Goal: Browse casually

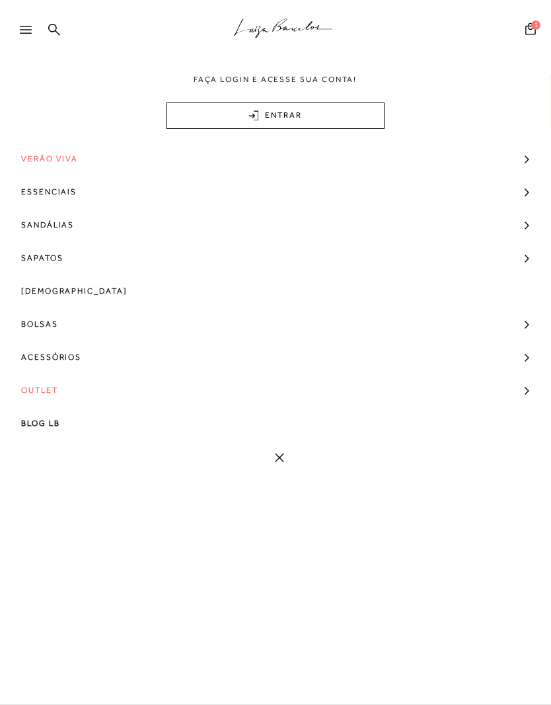
click at [38, 163] on span "Verão Viva" at bounding box center [49, 158] width 57 height 33
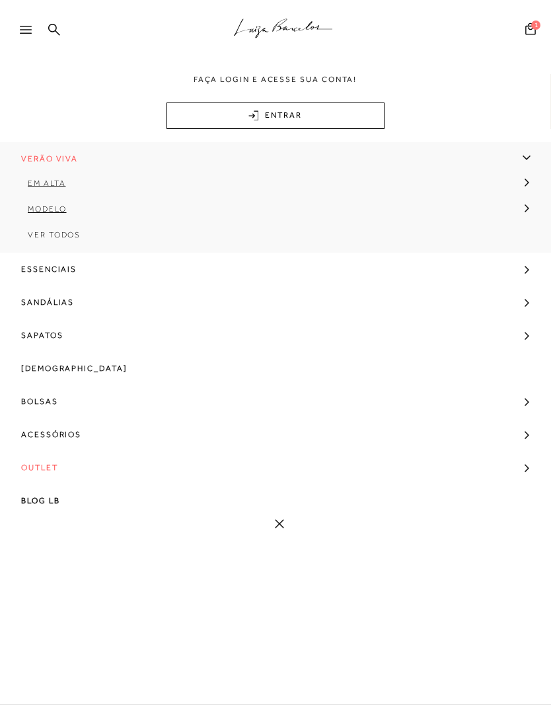
click at [39, 235] on span "Ver Todos" at bounding box center [54, 234] width 53 height 9
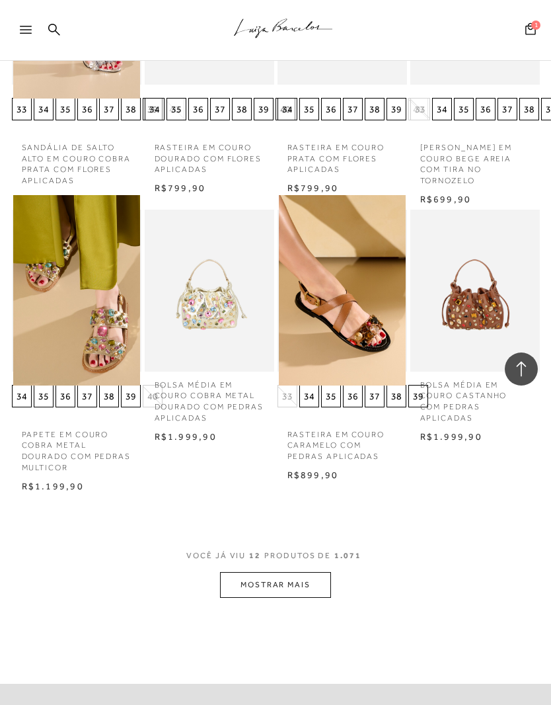
scroll to position [571, 0]
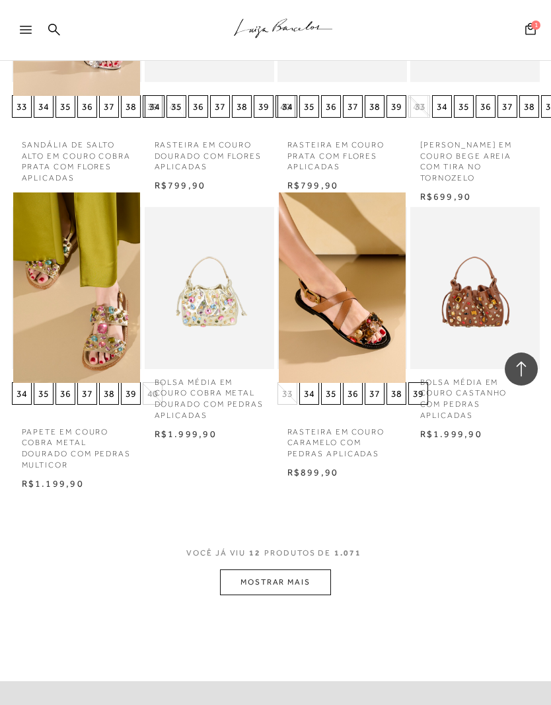
click at [309, 572] on button "MOSTRAR MAIS" at bounding box center [275, 582] width 111 height 26
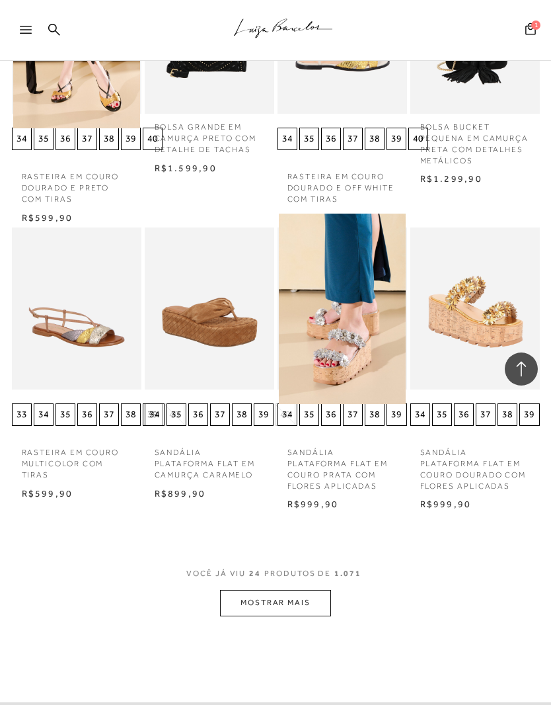
scroll to position [1472, 0]
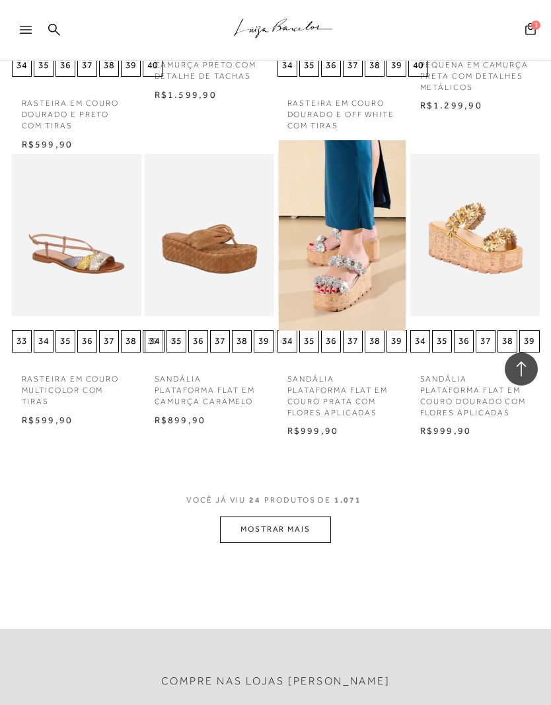
click at [280, 516] on button "MOSTRAR MAIS" at bounding box center [275, 529] width 111 height 26
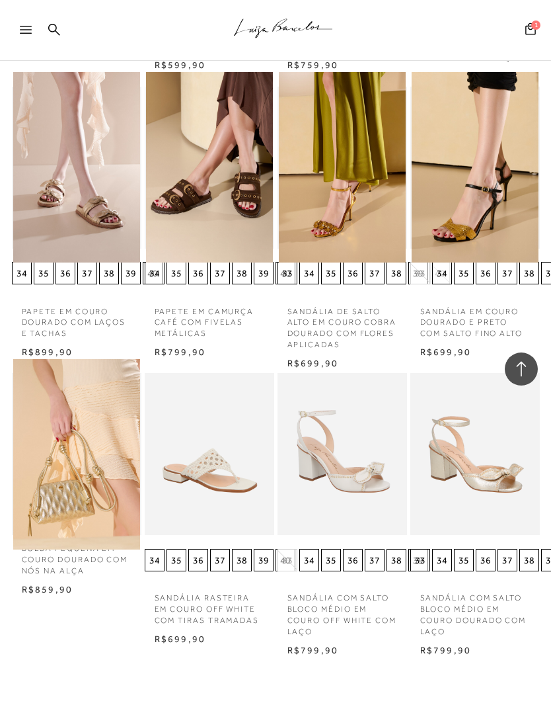
scroll to position [2401, 0]
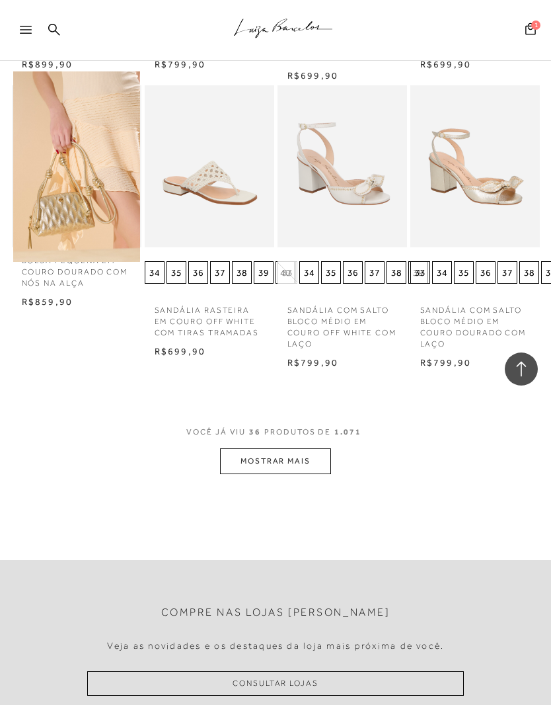
click at [287, 448] on button "MOSTRAR MAIS" at bounding box center [275, 461] width 111 height 26
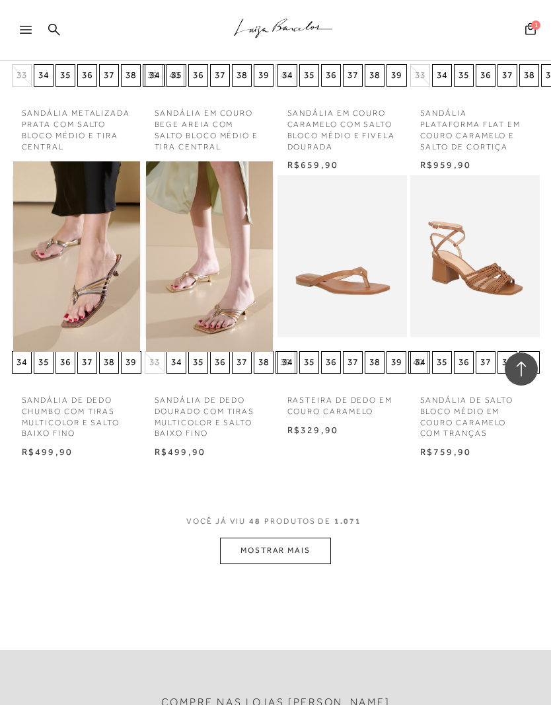
scroll to position [3163, 0]
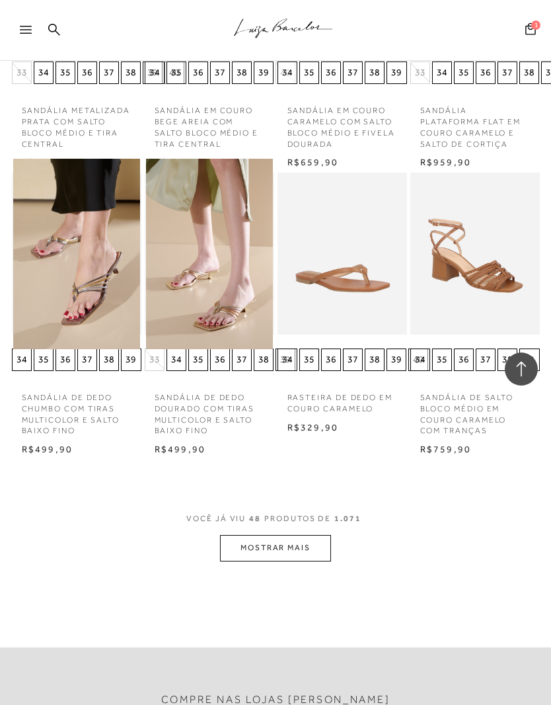
click at [309, 535] on button "MOSTRAR MAIS" at bounding box center [275, 548] width 111 height 26
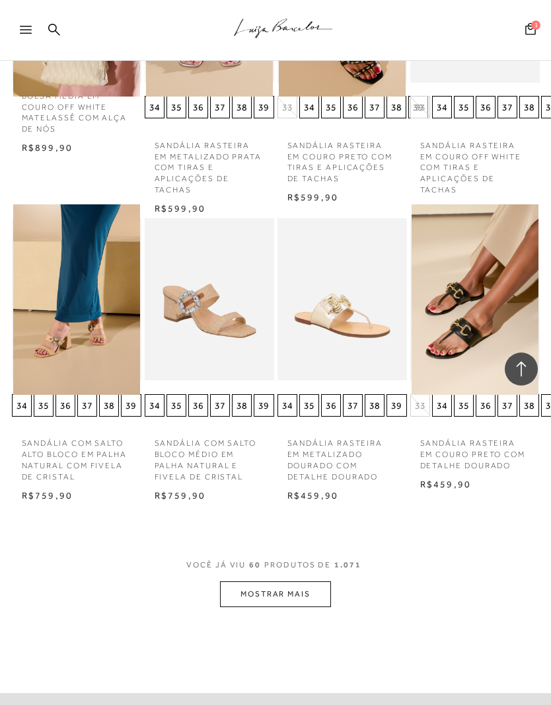
scroll to position [4011, 0]
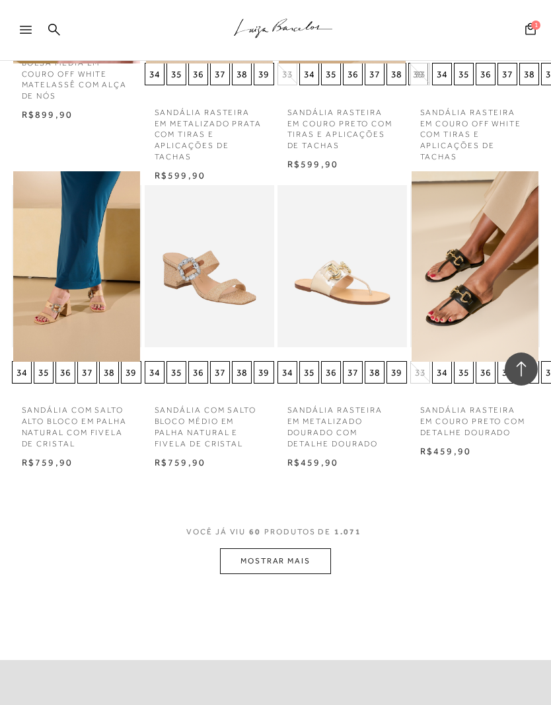
click at [303, 548] on button "MOSTRAR MAIS" at bounding box center [275, 561] width 111 height 26
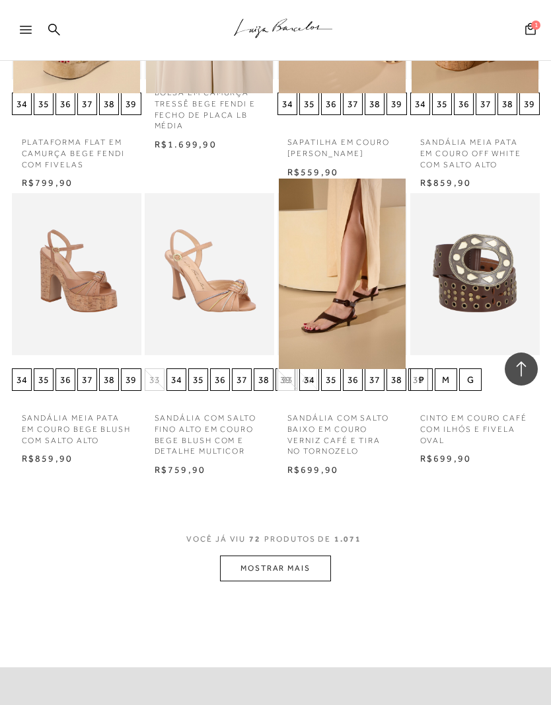
scroll to position [4866, 0]
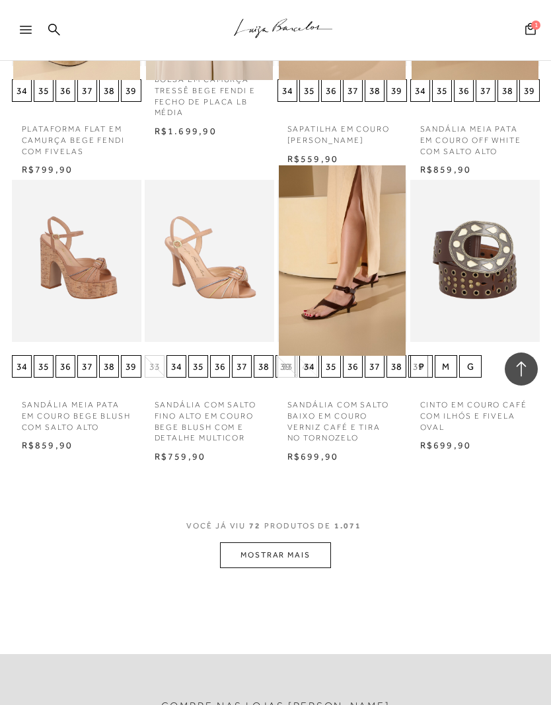
click at [315, 542] on button "MOSTRAR MAIS" at bounding box center [275, 555] width 111 height 26
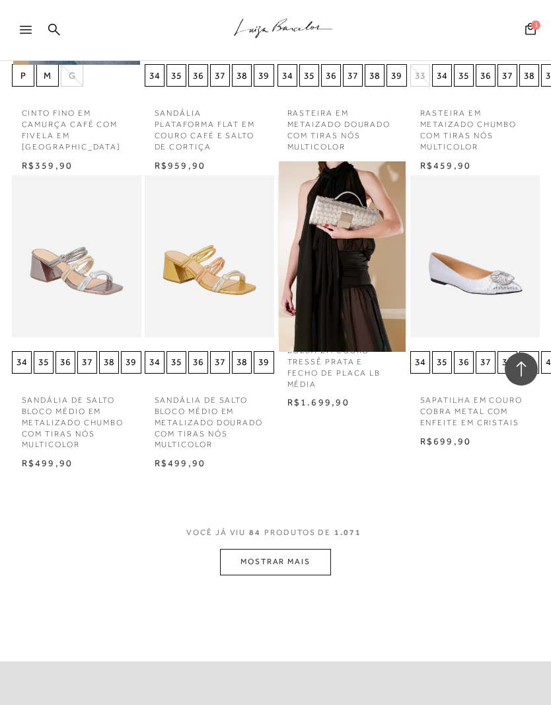
scroll to position [5791, 0]
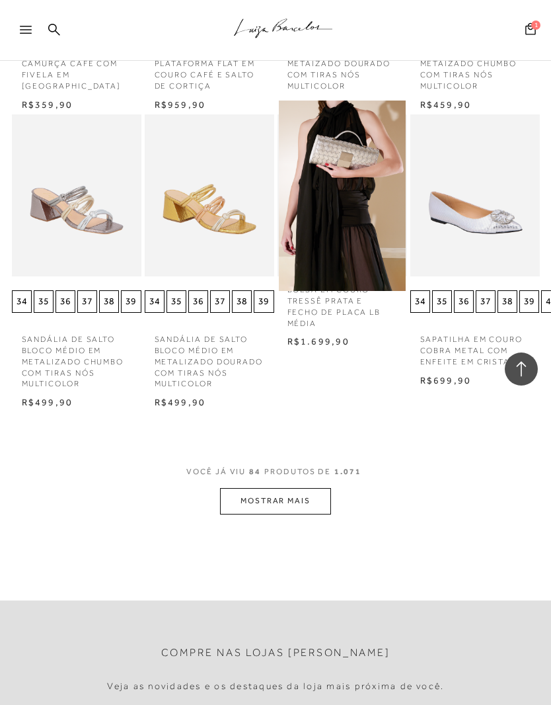
click at [320, 488] on button "MOSTRAR MAIS" at bounding box center [275, 501] width 111 height 26
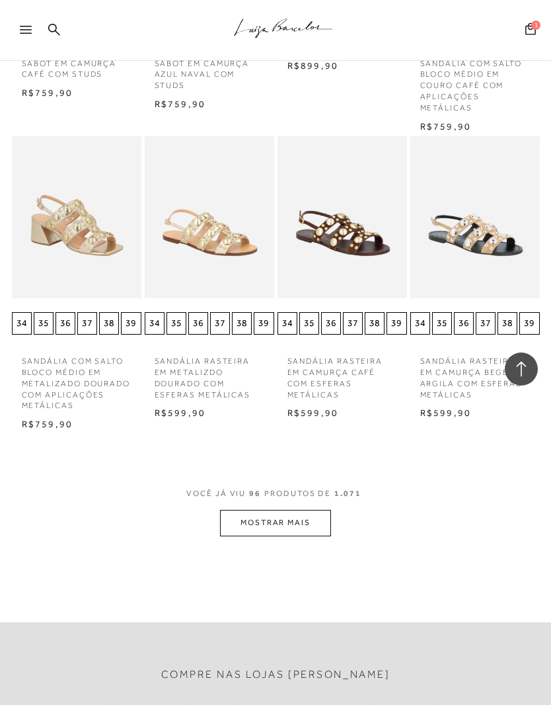
scroll to position [6697, 0]
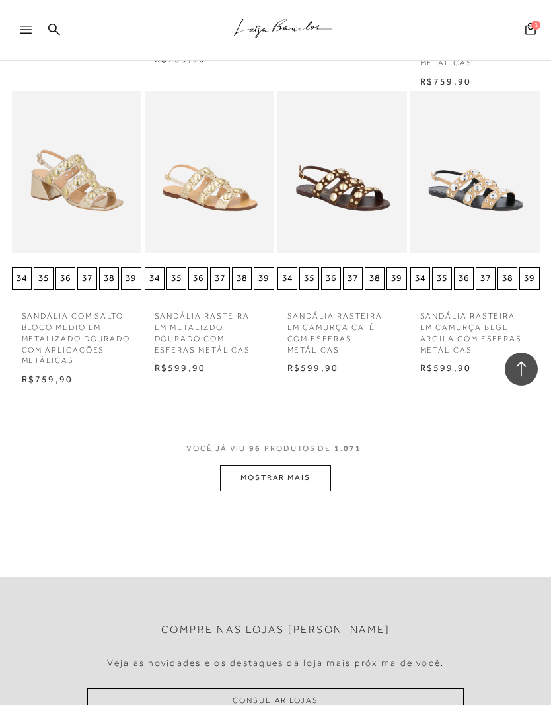
click at [307, 465] on button "MOSTRAR MAIS" at bounding box center [275, 478] width 111 height 26
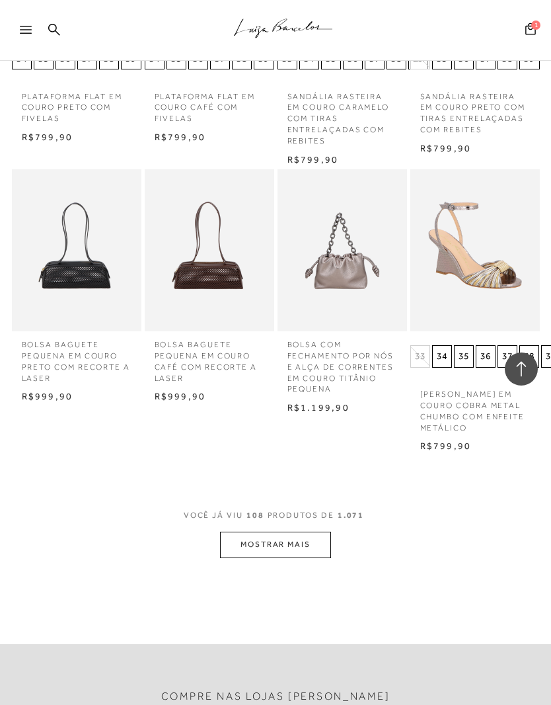
scroll to position [7505, 0]
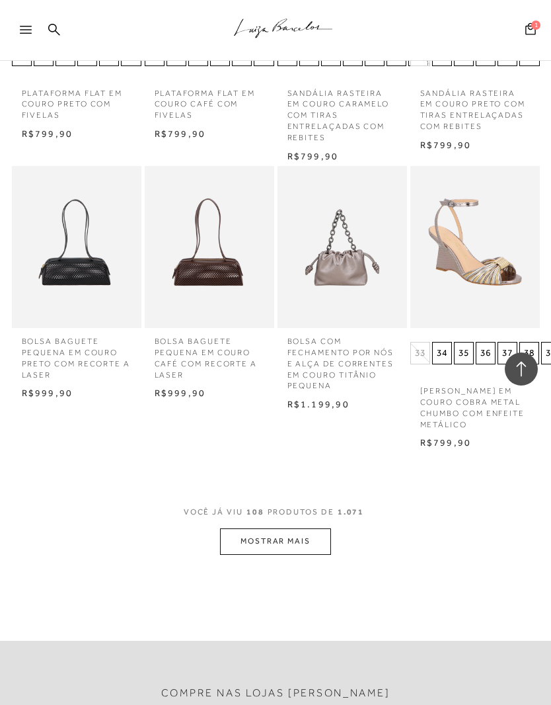
click at [320, 528] on button "MOSTRAR MAIS" at bounding box center [275, 541] width 111 height 26
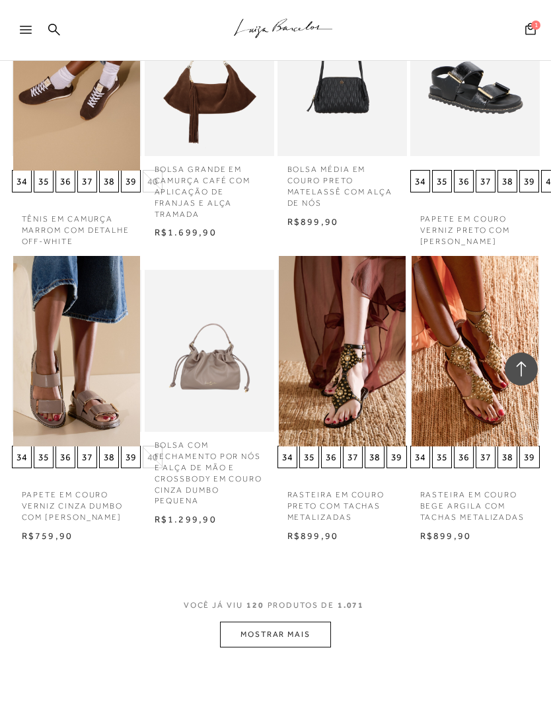
scroll to position [8357, 0]
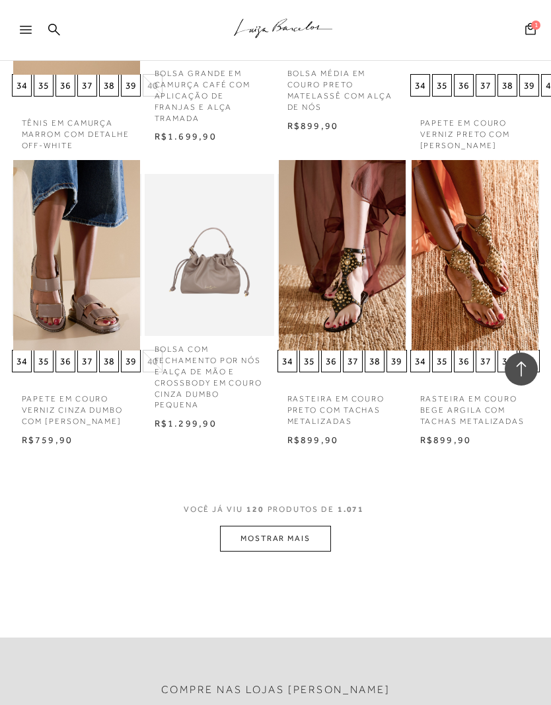
click at [312, 526] on button "MOSTRAR MAIS" at bounding box center [275, 539] width 111 height 26
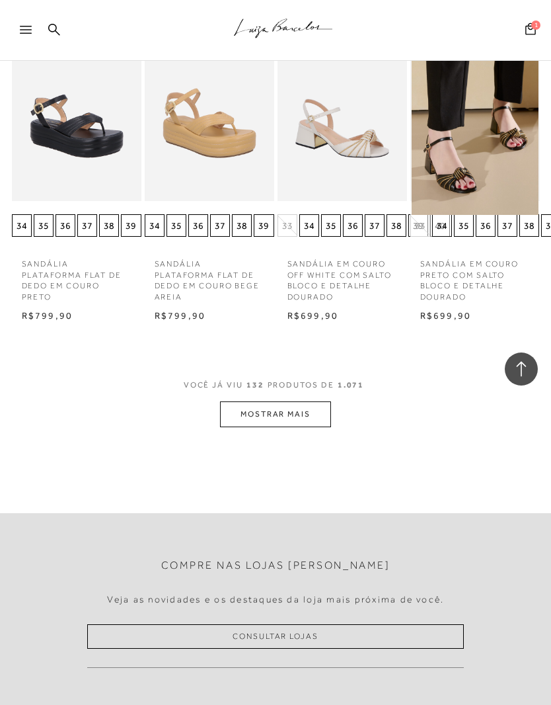
scroll to position [9359, 0]
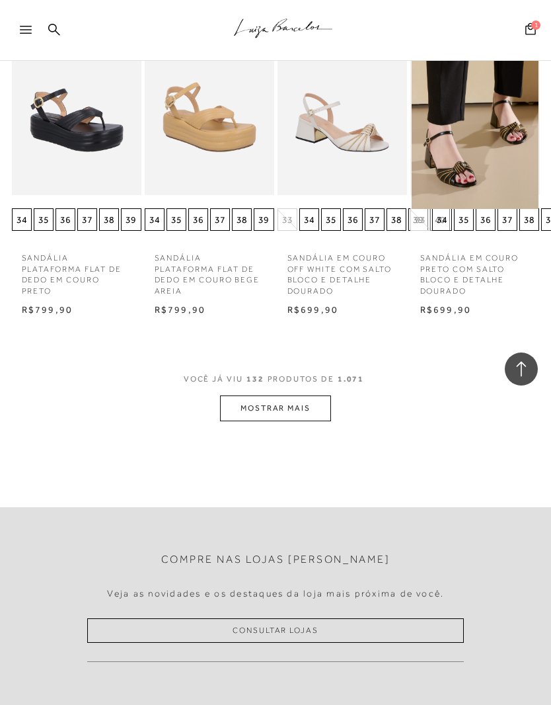
click at [255, 395] on button "MOSTRAR MAIS" at bounding box center [275, 408] width 111 height 26
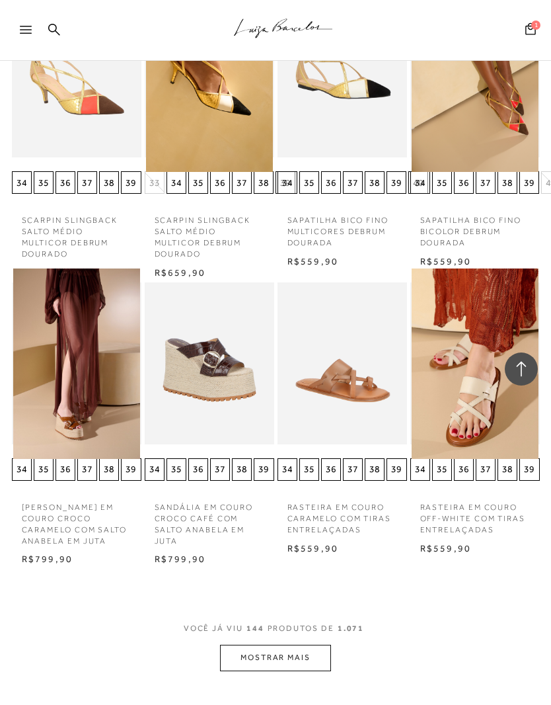
scroll to position [9975, 0]
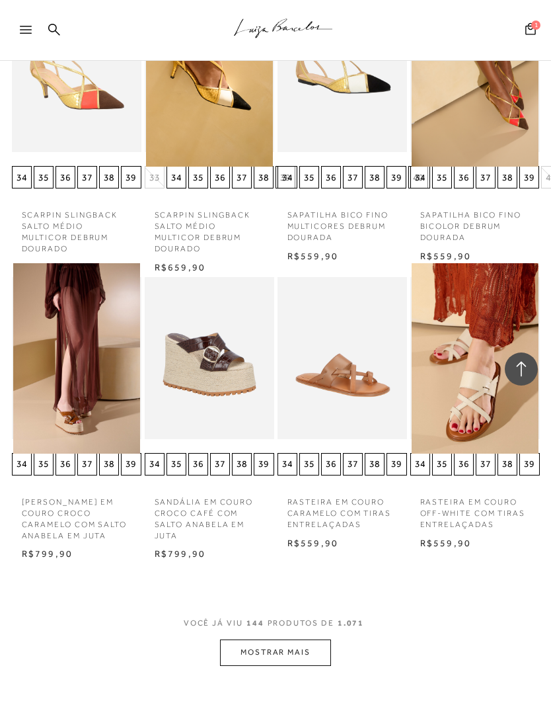
click at [324, 639] on button "MOSTRAR MAIS" at bounding box center [275, 652] width 111 height 26
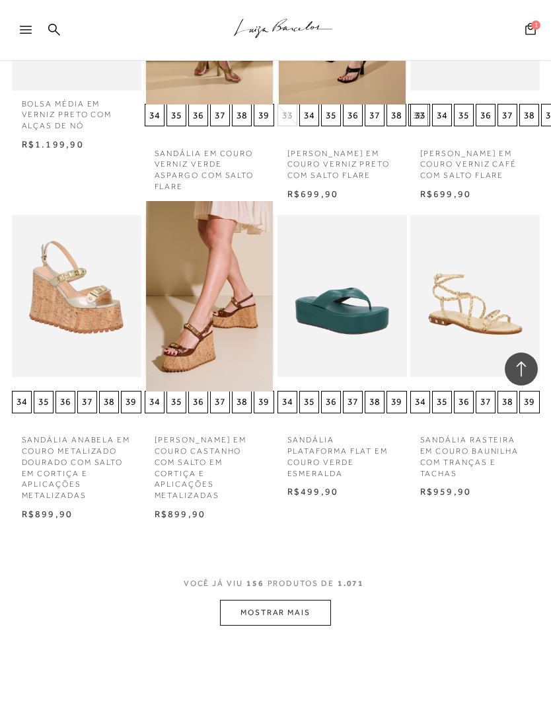
scroll to position [10913, 0]
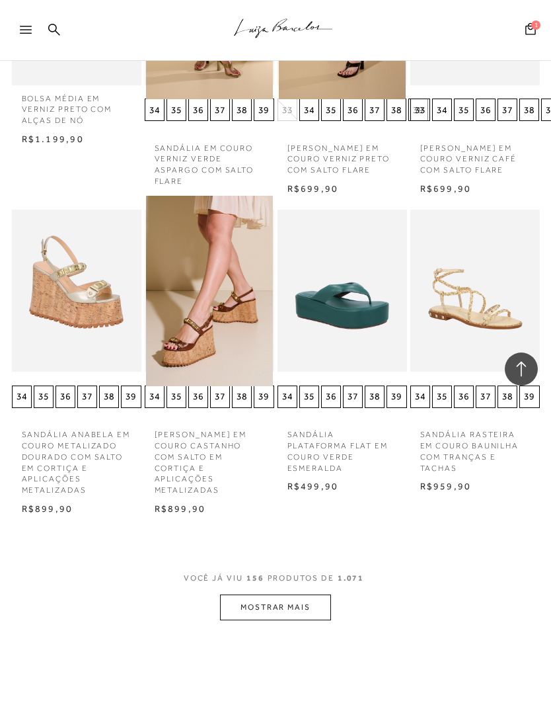
click at [297, 594] on button "MOSTRAR MAIS" at bounding box center [275, 607] width 111 height 26
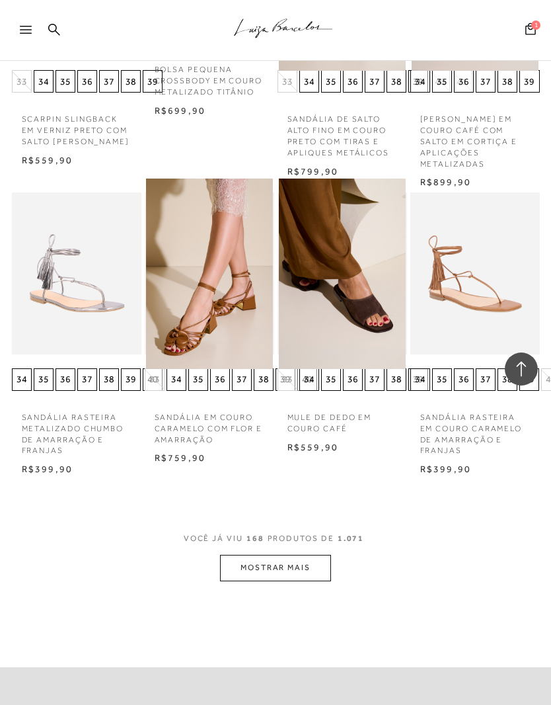
scroll to position [11831, 0]
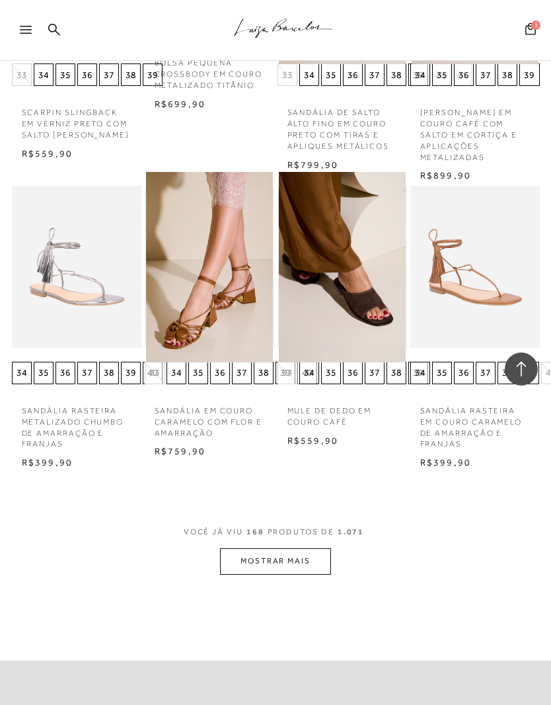
click at [313, 548] on button "MOSTRAR MAIS" at bounding box center [275, 561] width 111 height 26
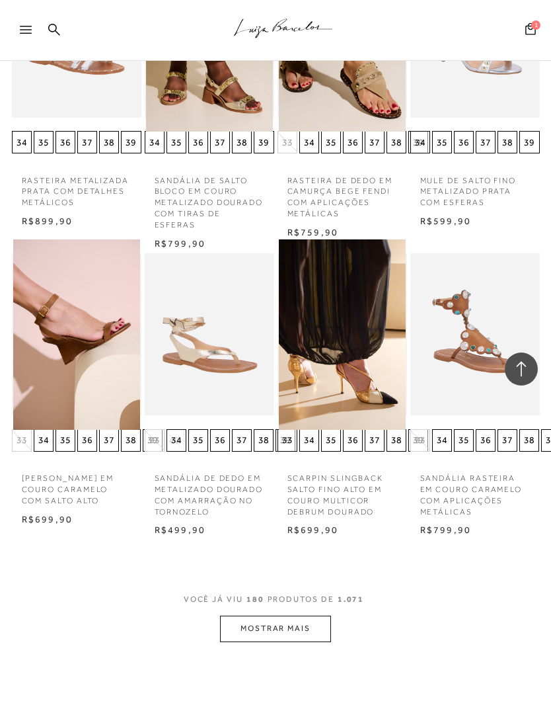
scroll to position [12658, 0]
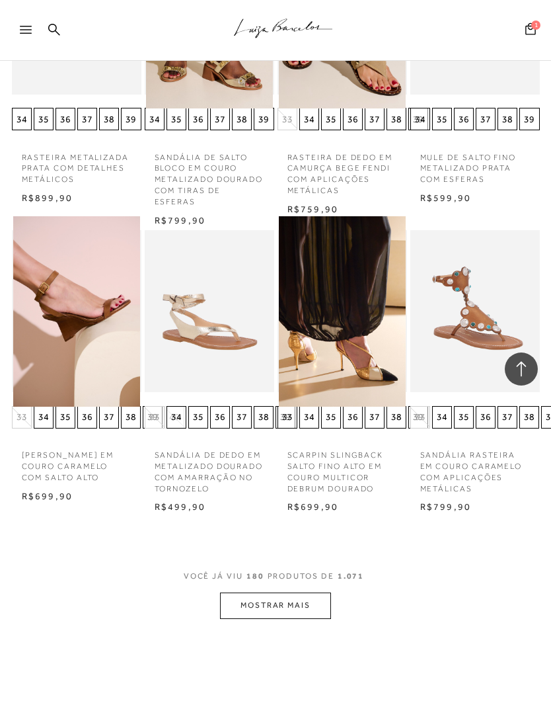
click at [305, 592] on button "MOSTRAR MAIS" at bounding box center [275, 605] width 111 height 26
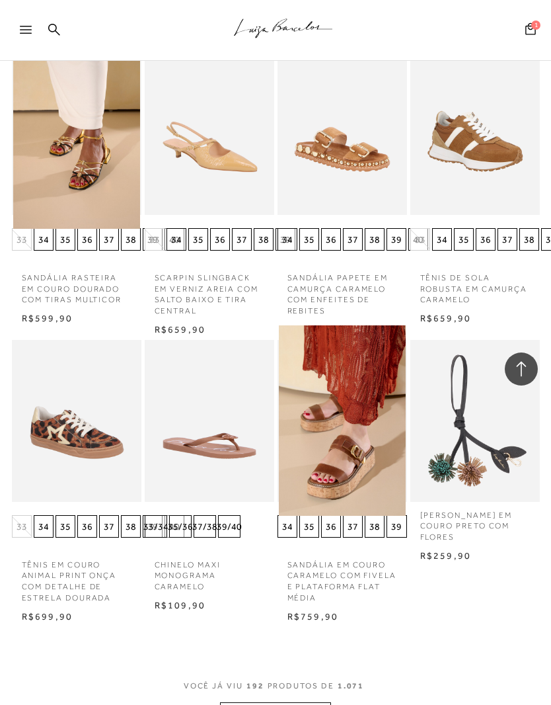
scroll to position [13412, 0]
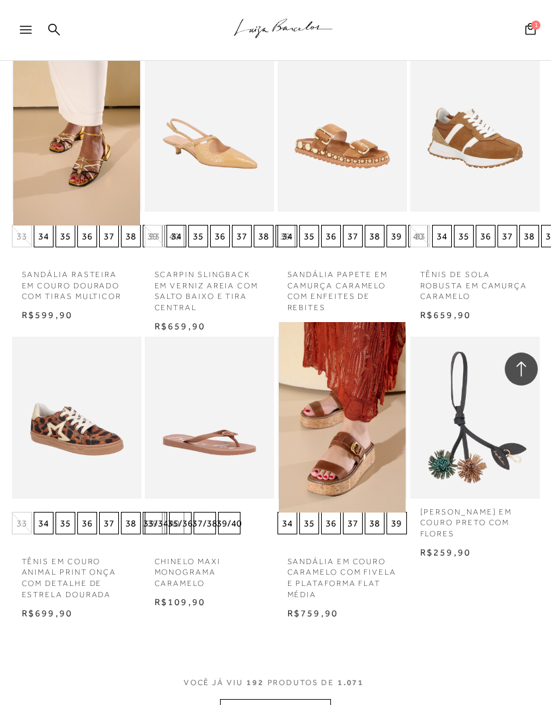
click at [299, 699] on button "MOSTRAR MAIS" at bounding box center [275, 712] width 111 height 26
click at [300, 699] on button "MOSTRAR MAIS" at bounding box center [275, 712] width 111 height 26
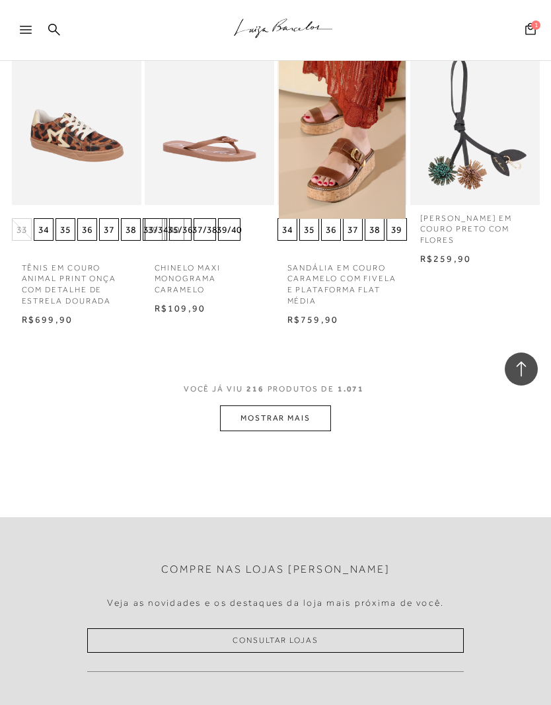
scroll to position [13709, 0]
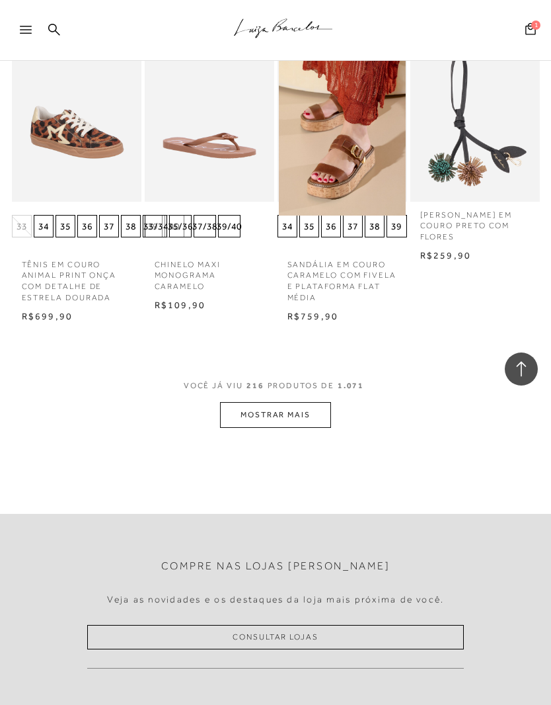
click at [316, 402] on button "MOSTRAR MAIS" at bounding box center [275, 415] width 111 height 26
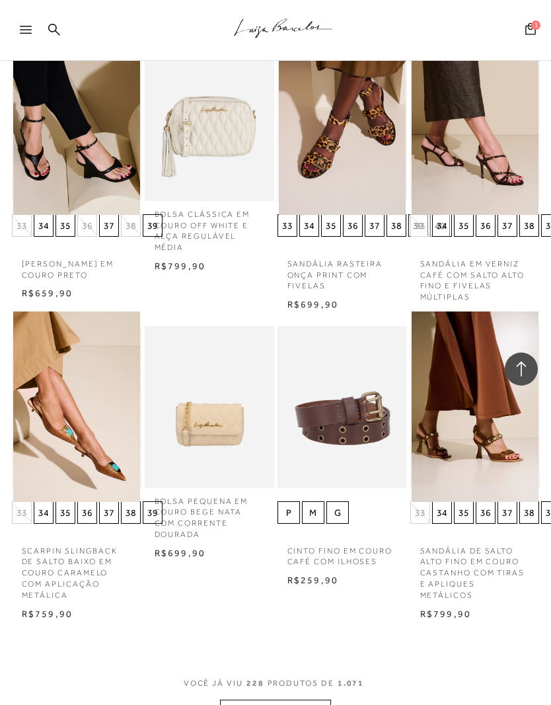
scroll to position [14295, 0]
click at [308, 699] on button "MOSTRAR MAIS" at bounding box center [275, 712] width 111 height 26
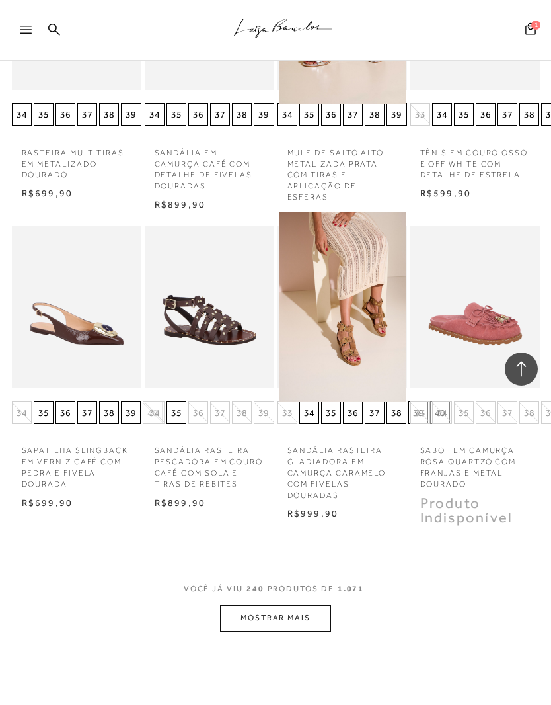
scroll to position [15408, 0]
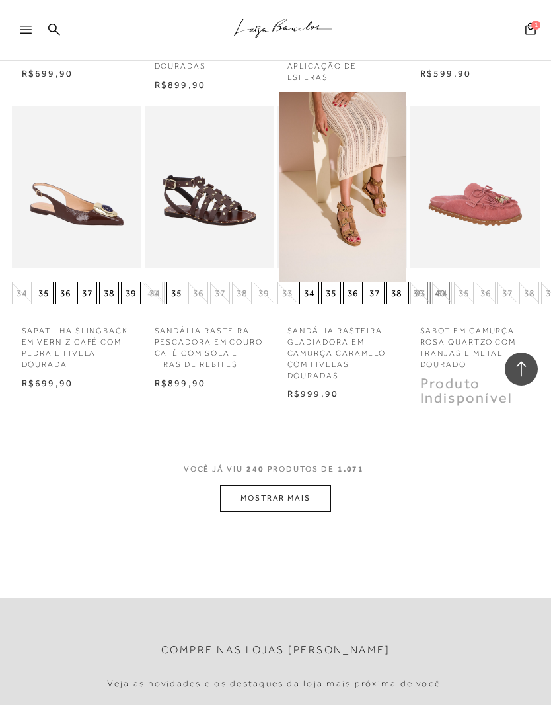
click at [311, 485] on button "MOSTRAR MAIS" at bounding box center [275, 498] width 111 height 26
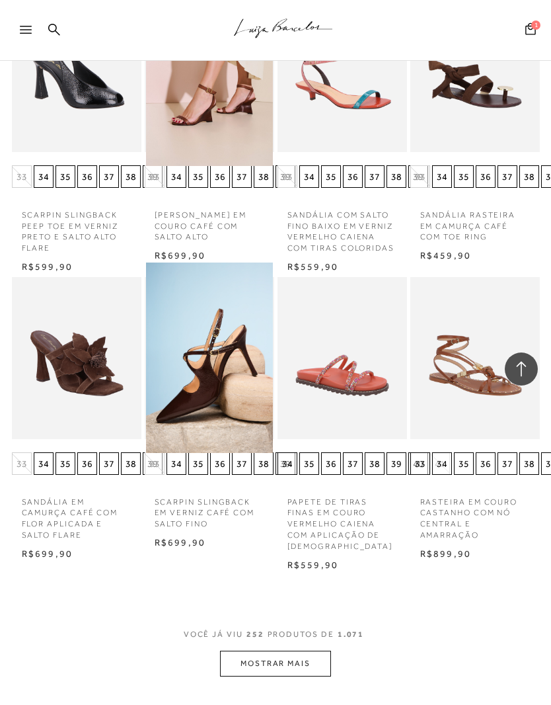
scroll to position [15829, 0]
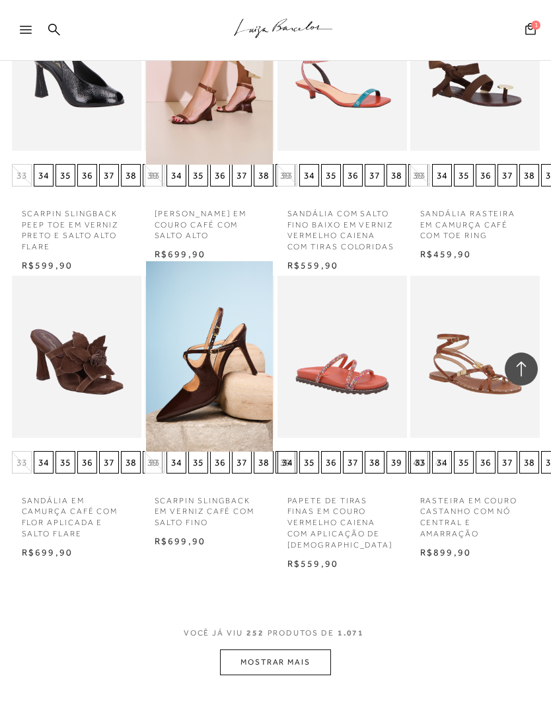
click at [305, 649] on button "MOSTRAR MAIS" at bounding box center [275, 662] width 111 height 26
click at [307, 649] on button "MOSTRAR MAIS" at bounding box center [275, 662] width 111 height 26
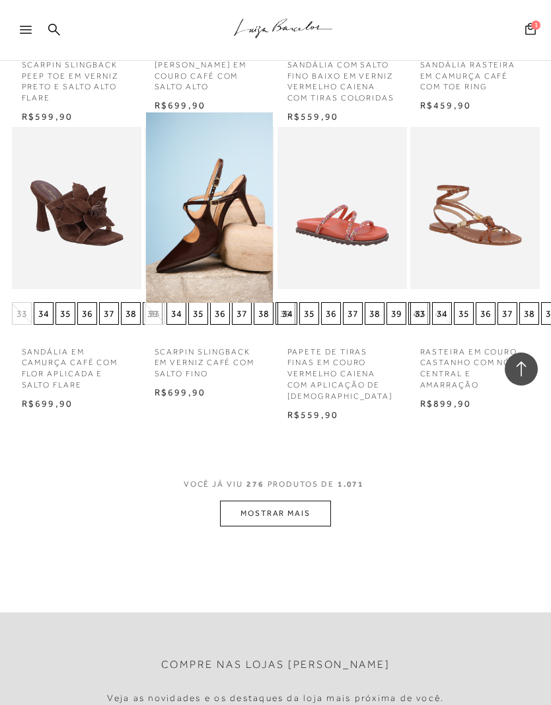
scroll to position [16050, 0]
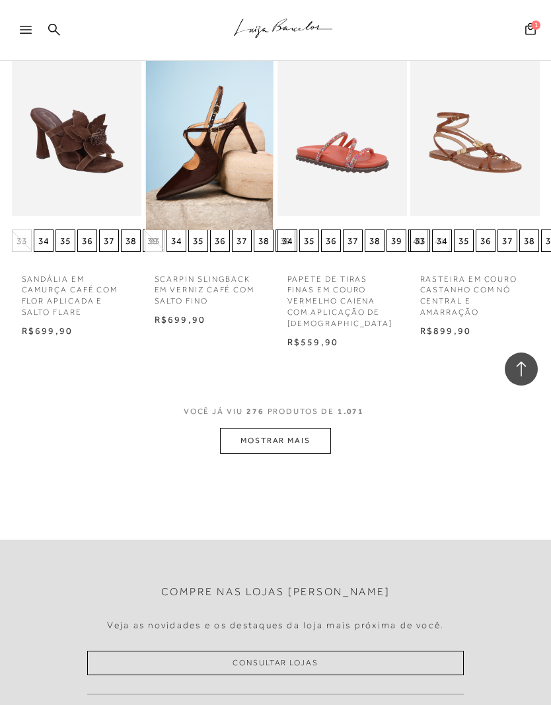
click at [274, 428] on button "MOSTRAR MAIS" at bounding box center [275, 441] width 111 height 26
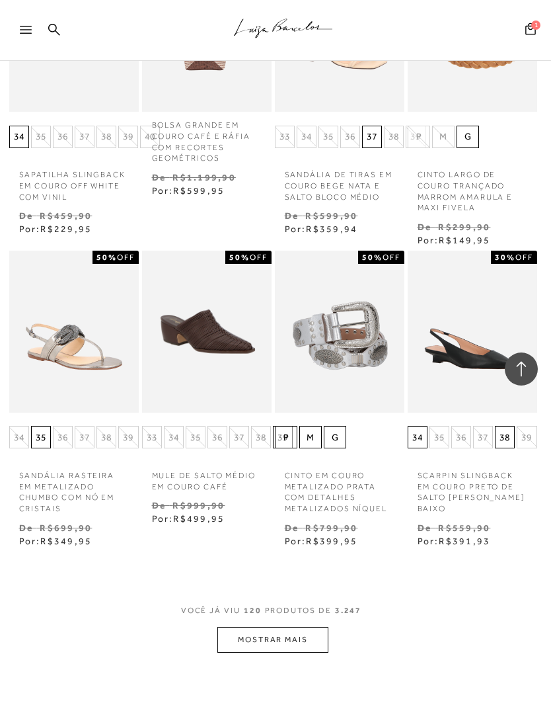
click at [292, 627] on button "MOSTRAR MAIS" at bounding box center [273, 640] width 111 height 26
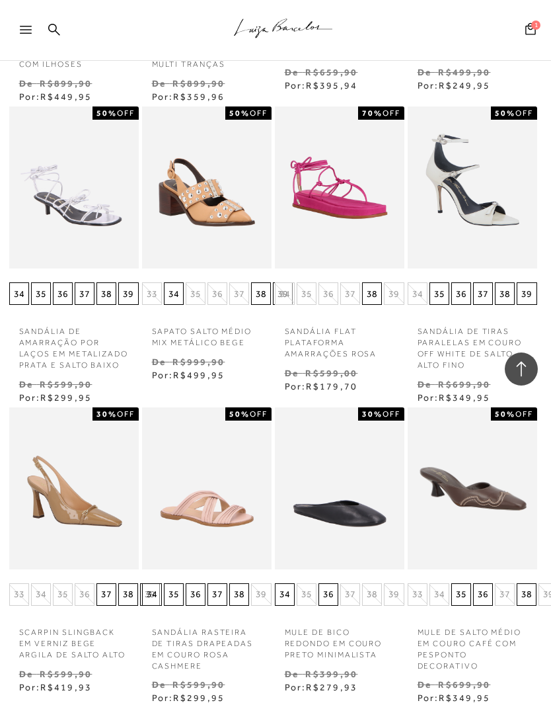
scroll to position [9518, 3]
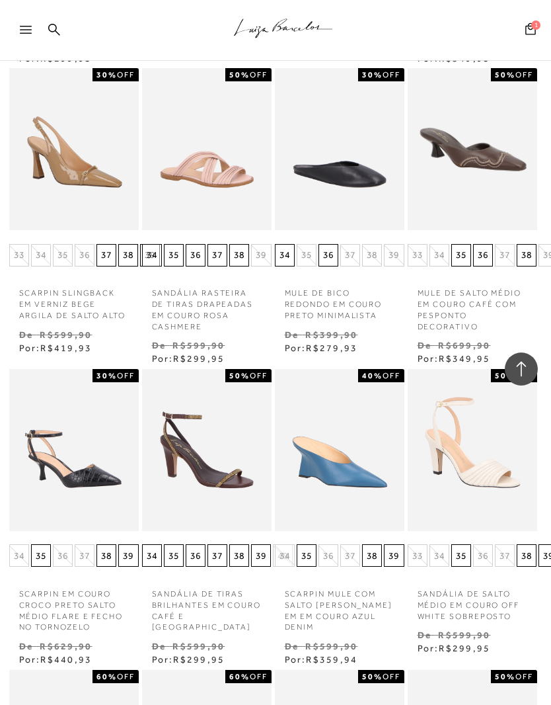
scroll to position [9812, 3]
